Goal: Find specific page/section: Find specific page/section

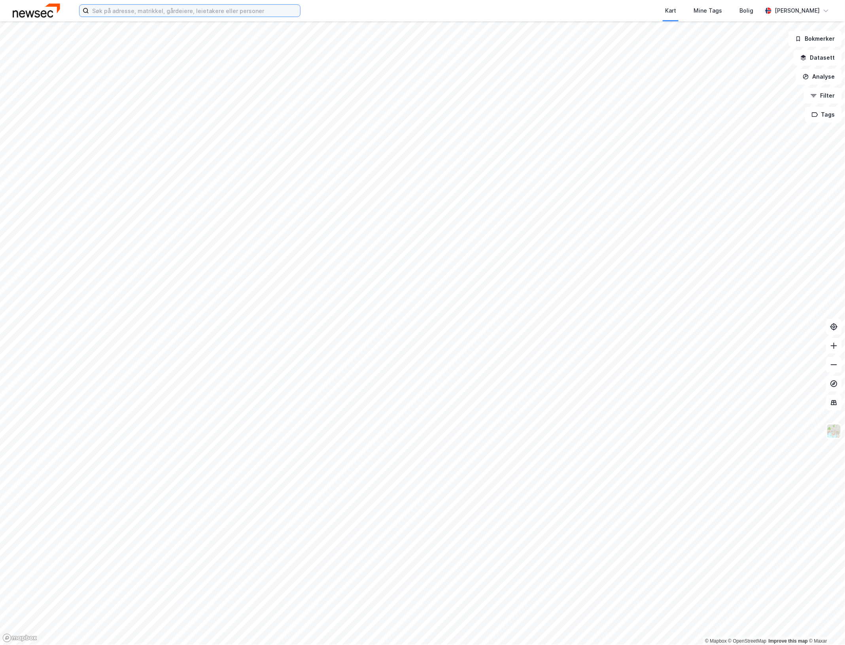
click at [172, 8] on input at bounding box center [194, 11] width 211 height 12
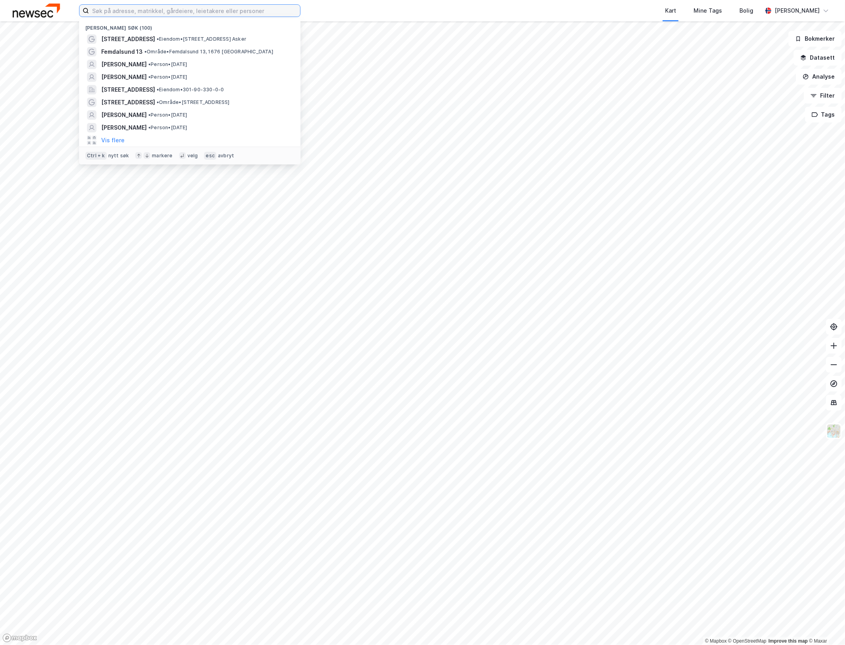
paste input "Dyre [STREET_ADDRESS]"
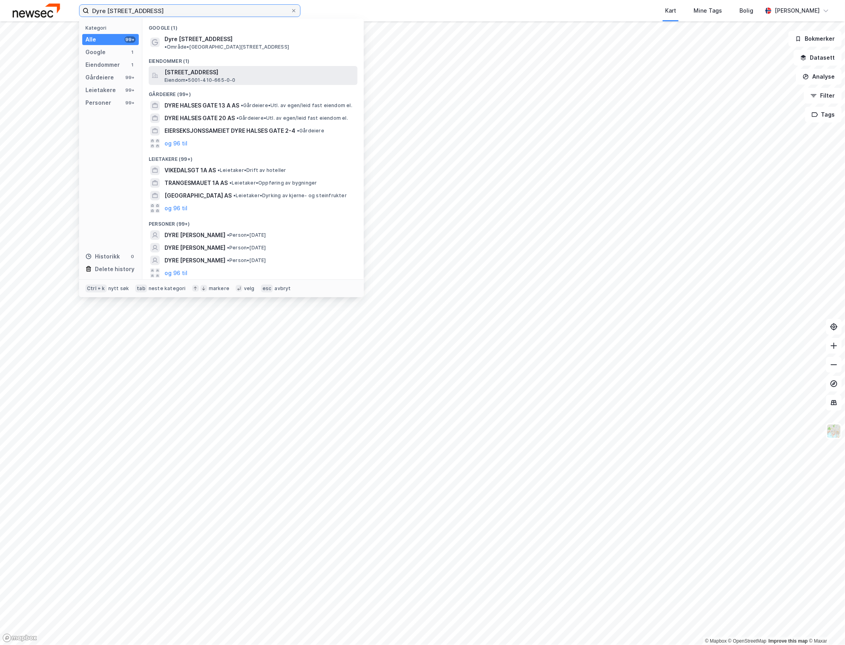
type input "Dyre [STREET_ADDRESS]"
click at [228, 68] on span "[STREET_ADDRESS]" at bounding box center [259, 72] width 190 height 9
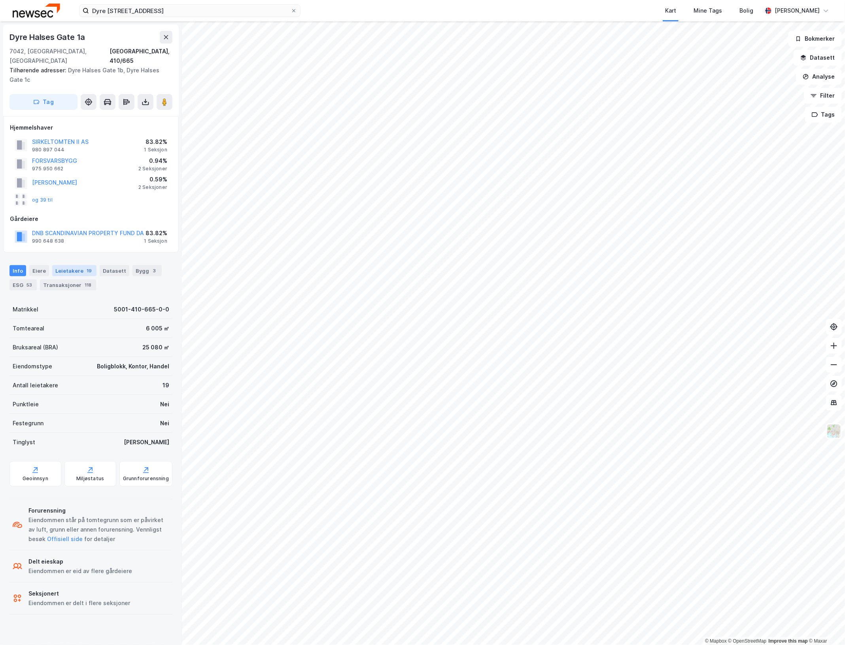
click at [57, 265] on div "Leietakere 19" at bounding box center [74, 270] width 44 height 11
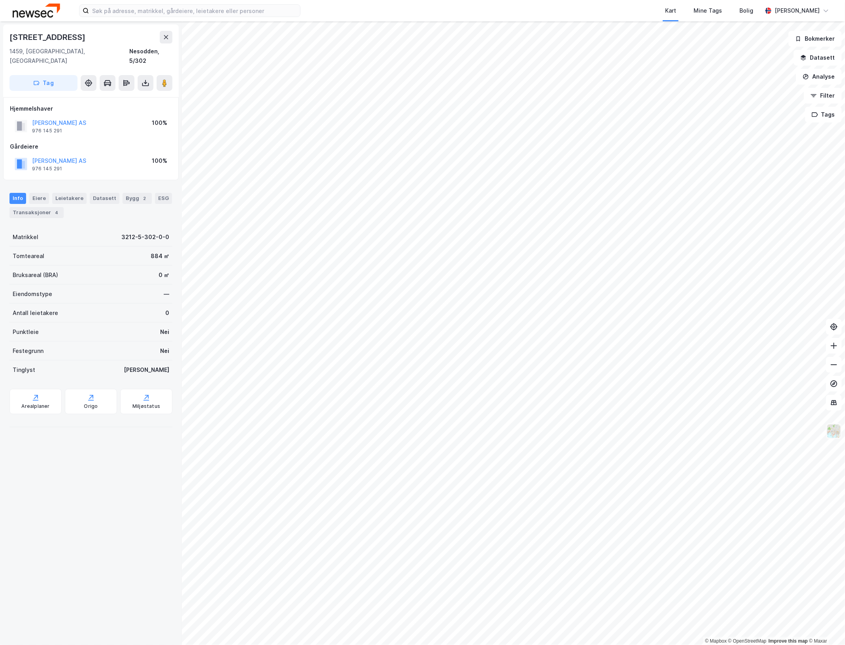
click at [837, 433] on img at bounding box center [833, 431] width 15 height 15
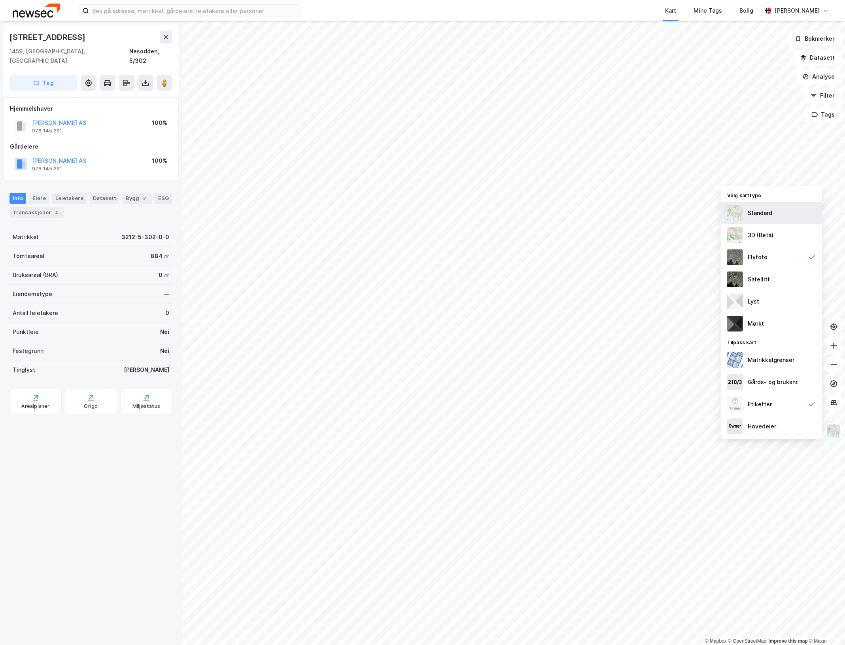
click at [769, 210] on div "Standard" at bounding box center [760, 212] width 25 height 9
